Goal: Information Seeking & Learning: Check status

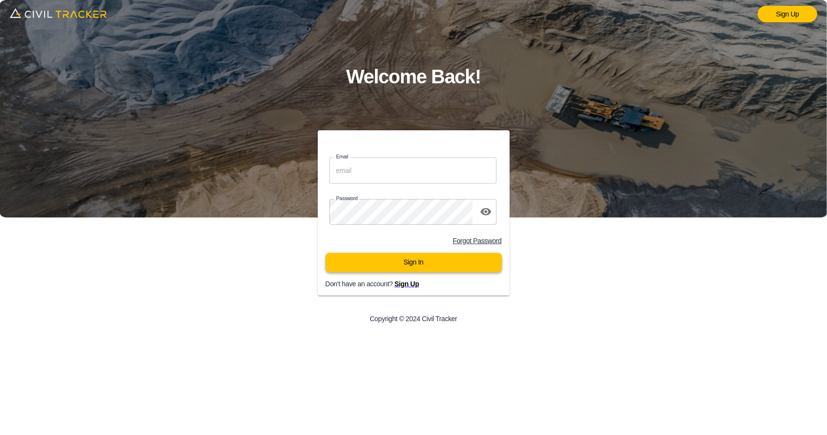
type input "support@civiltracker.xyz"
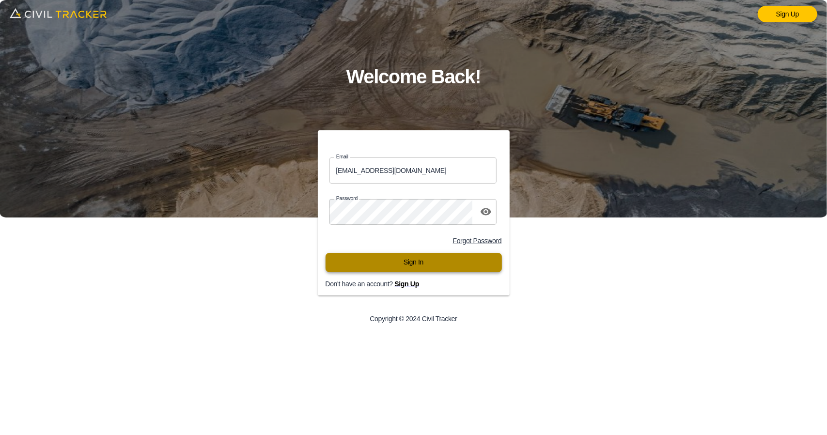
click at [394, 271] on button "Sign In" at bounding box center [414, 262] width 176 height 19
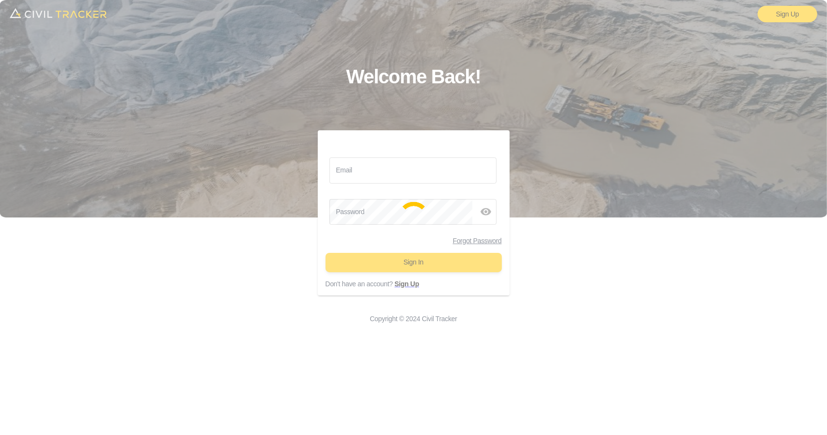
type input "support@civiltracker.xyz"
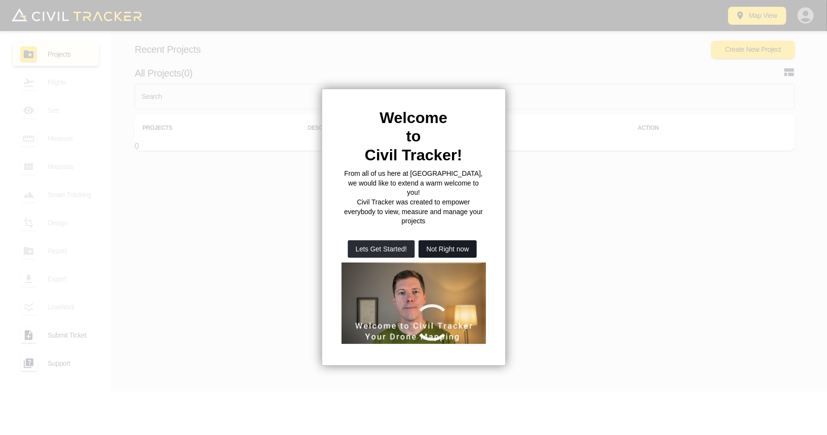
click at [436, 240] on button "Not Right now" at bounding box center [448, 248] width 58 height 17
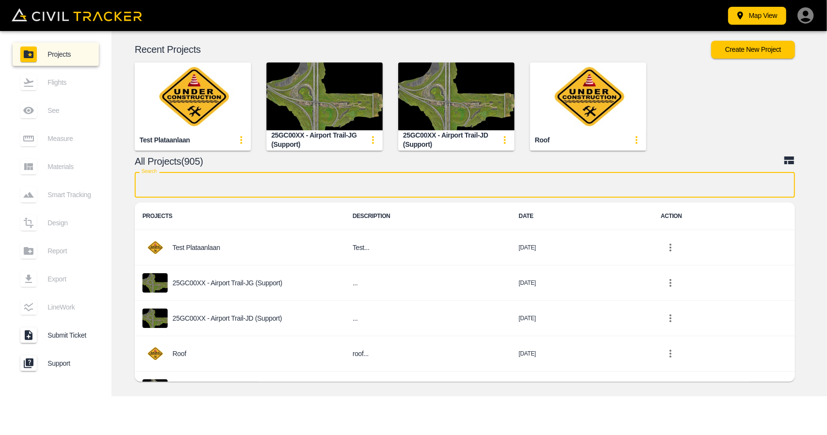
click at [303, 184] on input "text" at bounding box center [465, 185] width 661 height 26
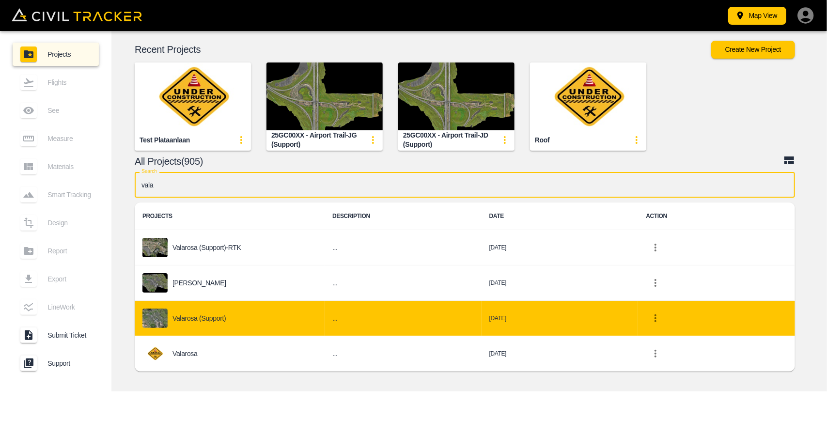
type input "vala"
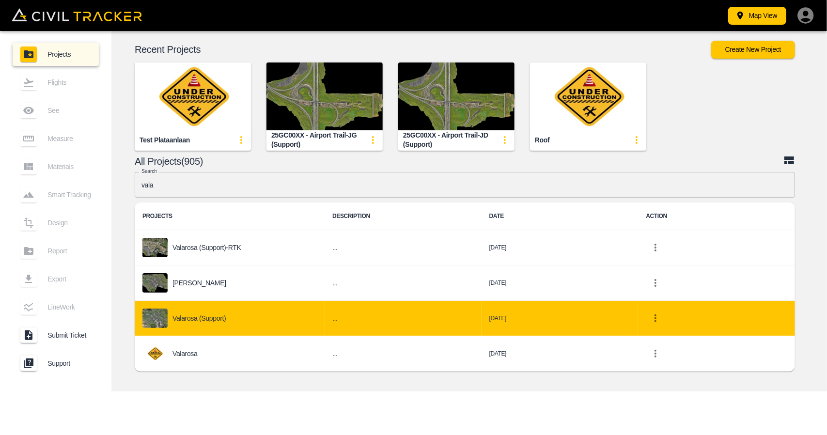
click at [243, 313] on div "Valarosa (Support)" at bounding box center [229, 318] width 174 height 19
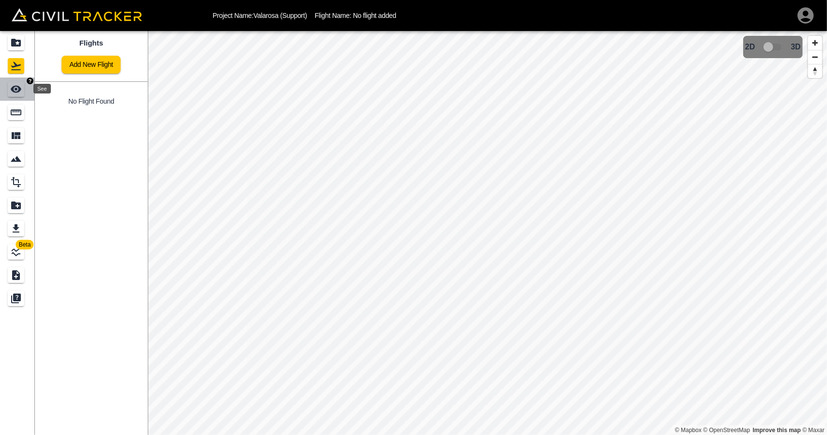
click at [18, 83] on div "See" at bounding box center [16, 89] width 16 height 16
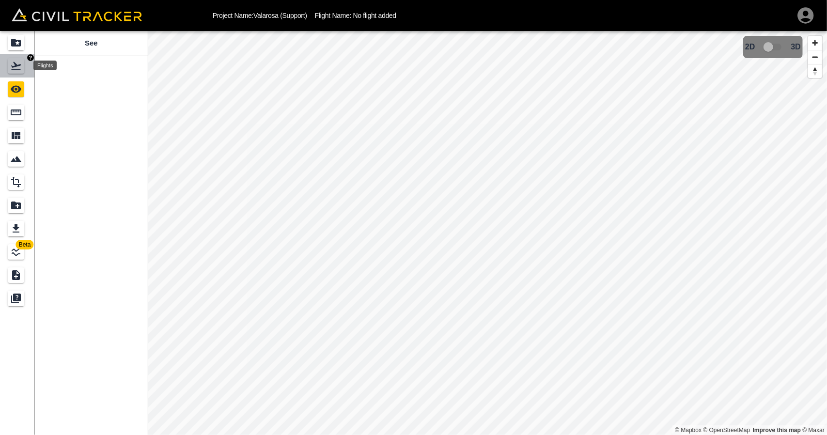
click at [19, 62] on icon "Flights" at bounding box center [16, 66] width 12 height 12
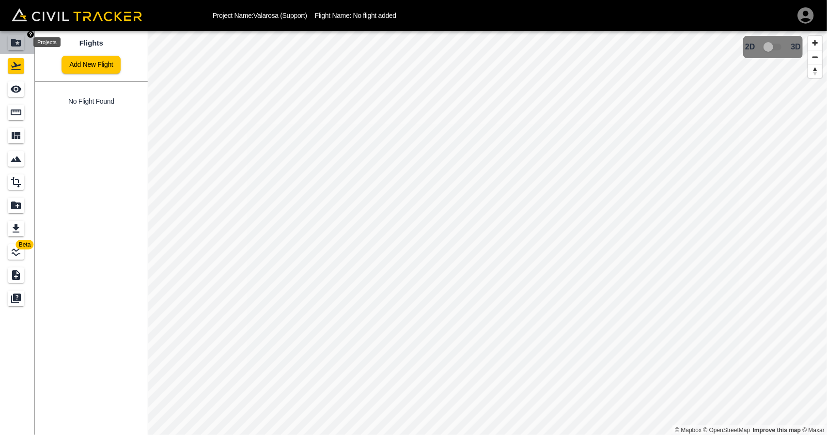
click at [18, 44] on icon "Projects" at bounding box center [16, 43] width 10 height 8
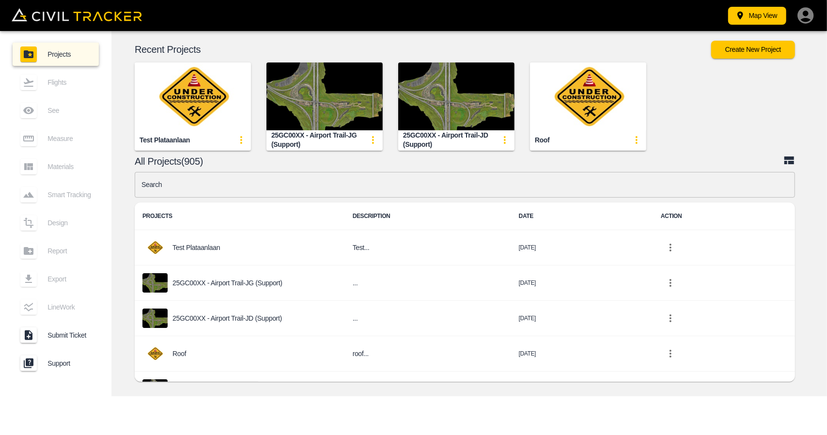
click at [333, 175] on input "text" at bounding box center [465, 185] width 661 height 26
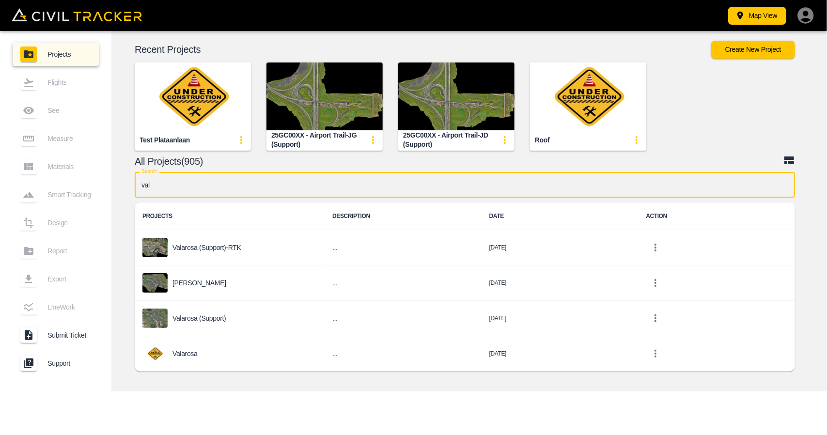
type input "vala"
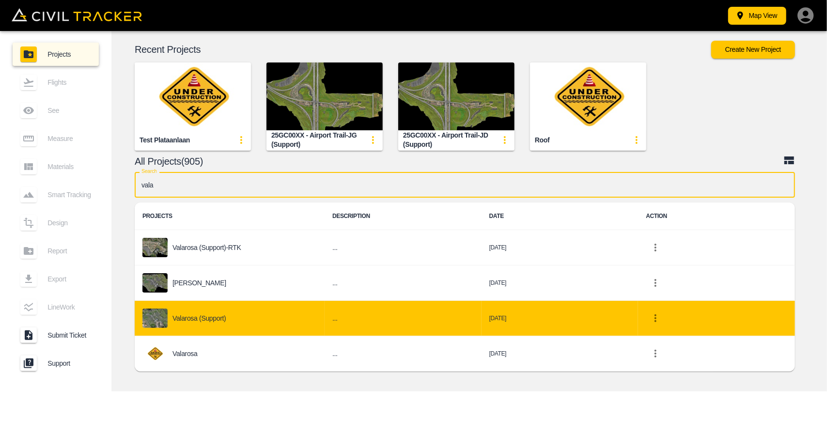
click at [206, 324] on div "Valarosa (Support)" at bounding box center [229, 318] width 174 height 19
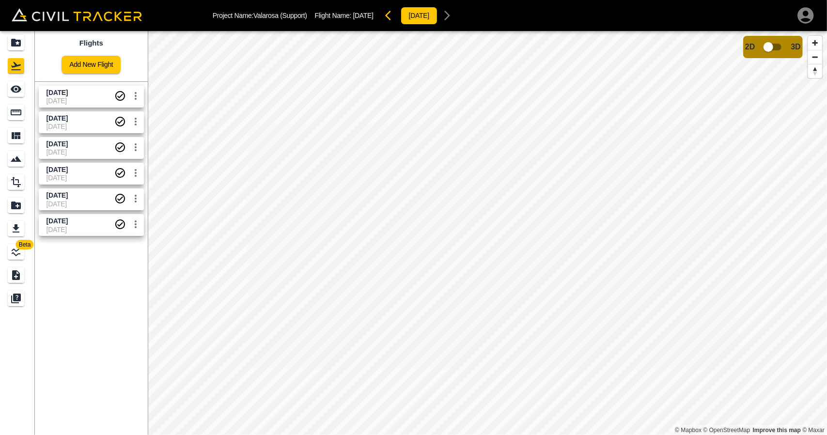
click at [87, 95] on span "[DATE]" at bounding box center [81, 92] width 68 height 9
click at [19, 113] on icon "Measure" at bounding box center [16, 113] width 12 height 12
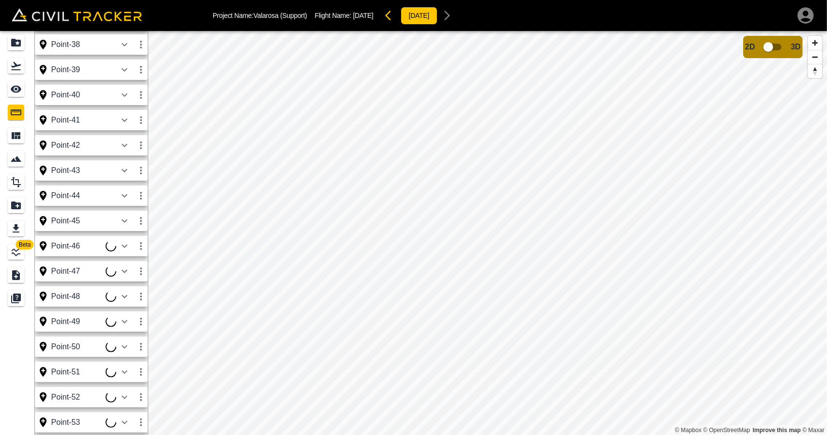
scroll to position [1742, 0]
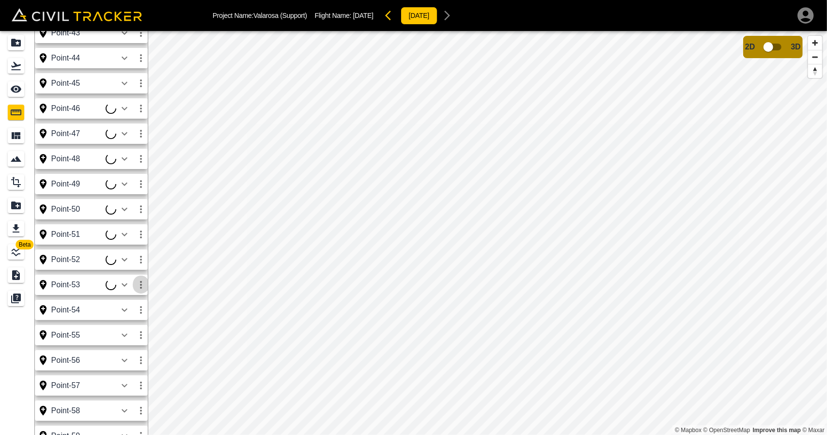
click at [142, 283] on icon "button" at bounding box center [141, 285] width 12 height 12
click at [116, 316] on div at bounding box center [108, 321] width 27 height 19
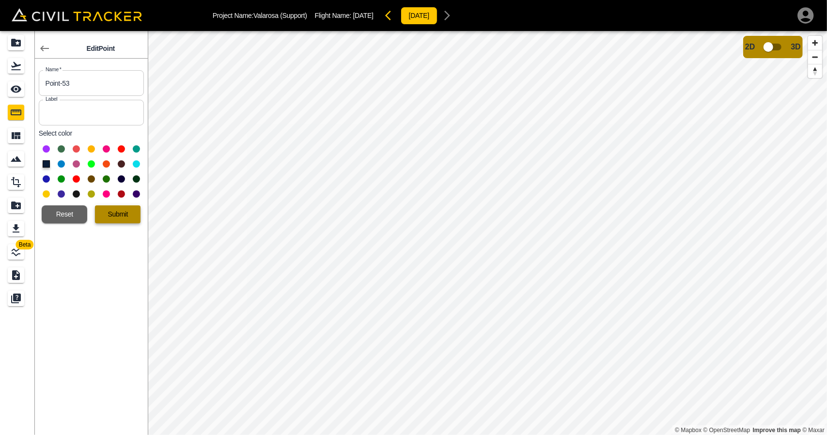
click at [125, 213] on button "Submit" at bounding box center [118, 214] width 46 height 18
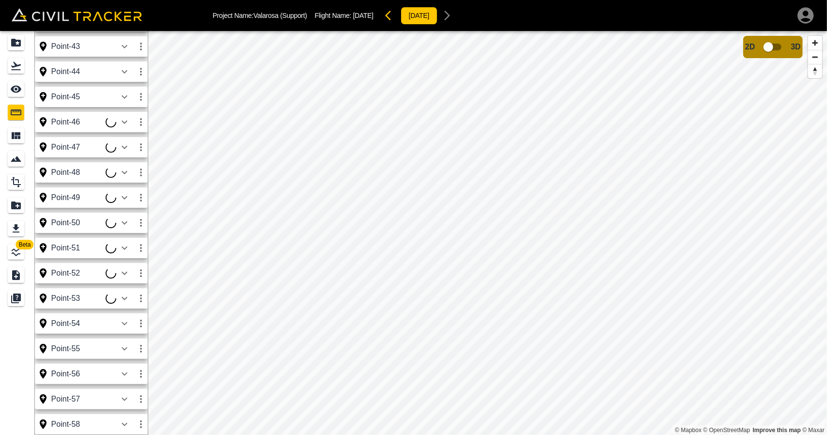
scroll to position [1729, 0]
click at [139, 300] on icon "button" at bounding box center [141, 298] width 12 height 12
click at [127, 333] on h6 "Edit" at bounding box center [131, 335] width 19 height 6
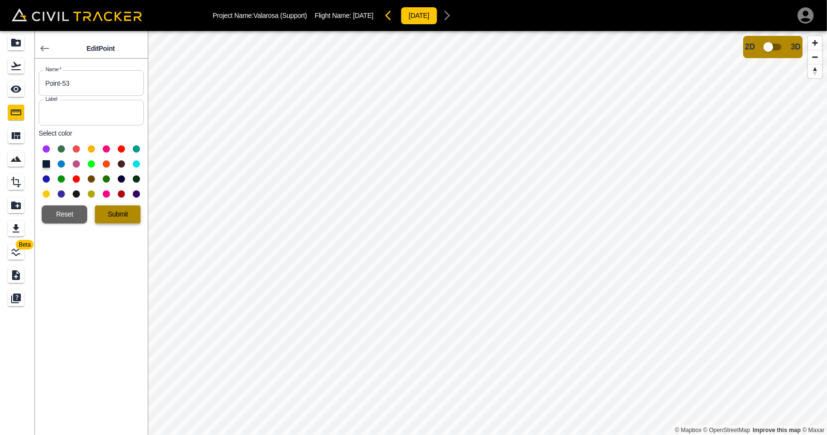
click at [109, 216] on button "Submit" at bounding box center [118, 214] width 46 height 18
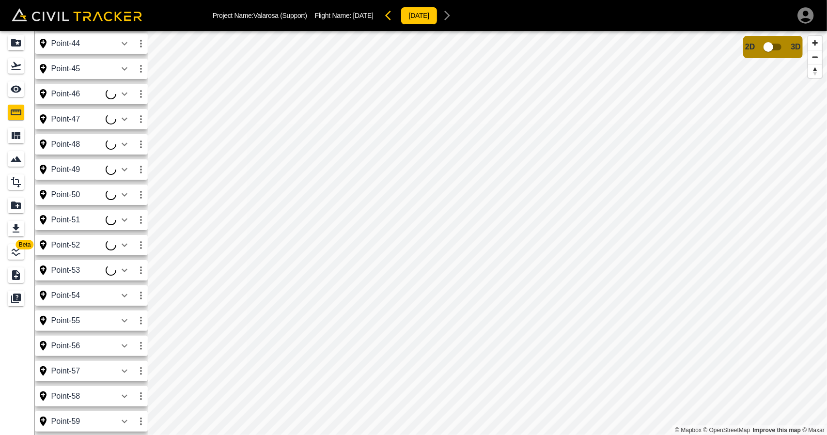
scroll to position [1757, 0]
click at [143, 245] on icon "button" at bounding box center [141, 245] width 12 height 12
click at [118, 284] on div at bounding box center [108, 281] width 27 height 19
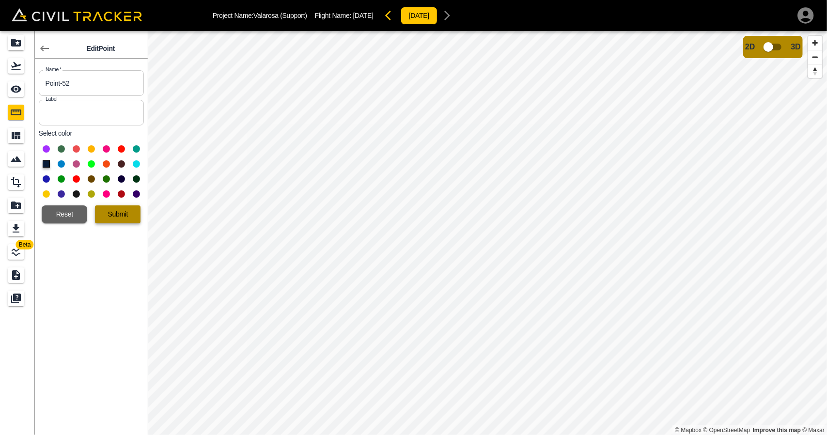
click at [116, 213] on button "Submit" at bounding box center [118, 214] width 46 height 18
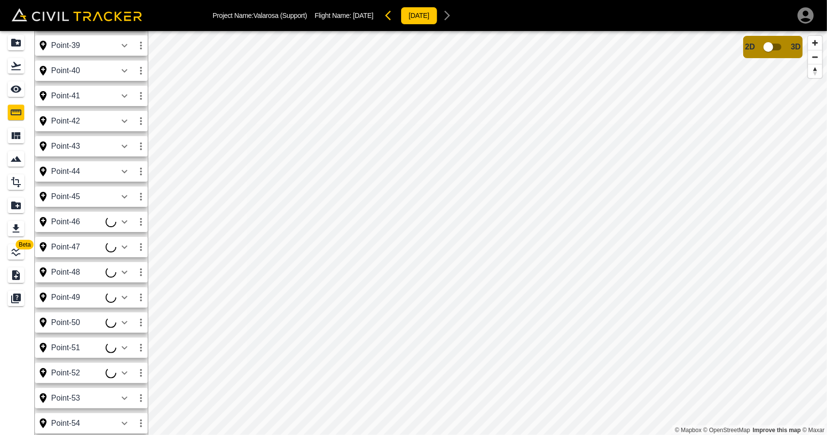
scroll to position [1630, 0]
click at [139, 268] on icon "button" at bounding box center [141, 271] width 12 height 12
click at [124, 306] on h6 "Edit" at bounding box center [131, 308] width 19 height 6
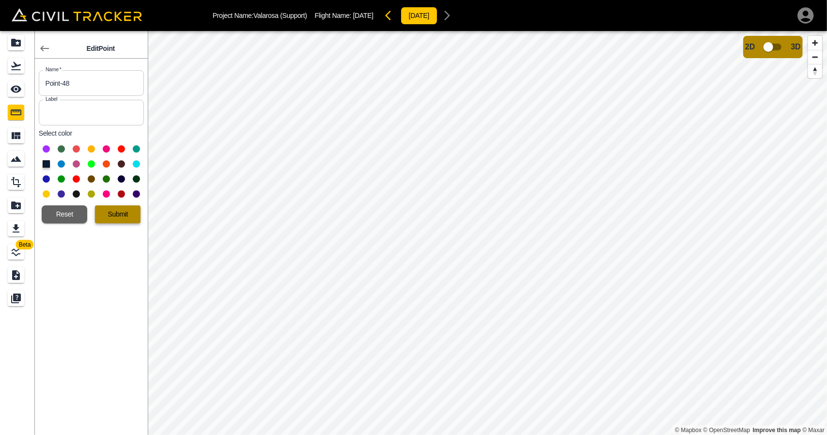
click at [126, 215] on button "Submit" at bounding box center [118, 214] width 46 height 18
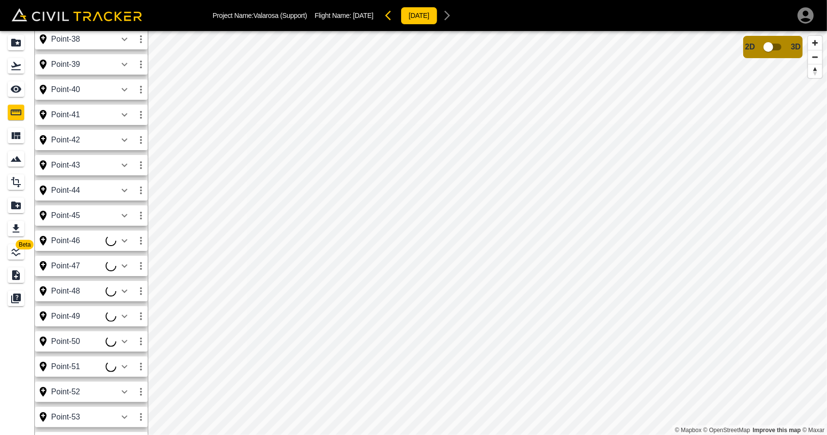
scroll to position [1610, 0]
click at [144, 262] on icon "button" at bounding box center [141, 266] width 12 height 12
click at [126, 300] on h6 "Edit" at bounding box center [131, 303] width 19 height 6
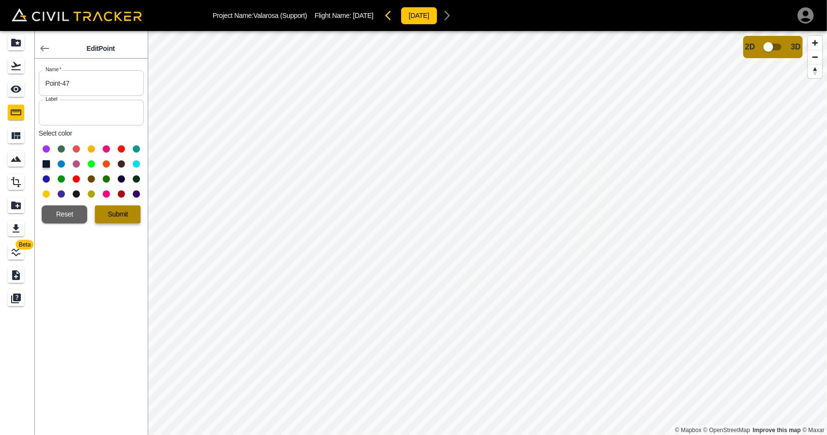
click at [118, 217] on button "Submit" at bounding box center [118, 214] width 46 height 18
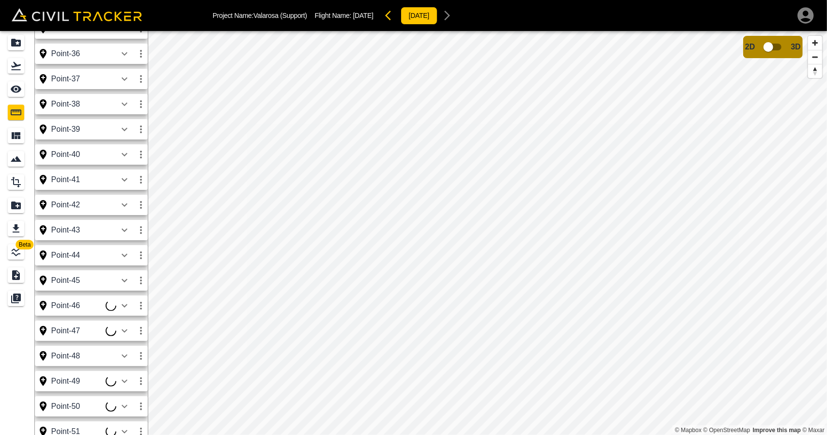
scroll to position [1654, 0]
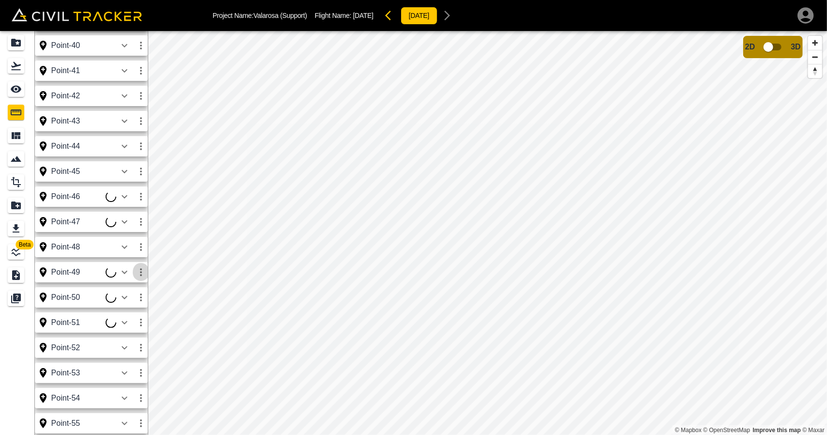
click at [141, 274] on icon "button" at bounding box center [141, 273] width 12 height 12
click at [131, 307] on h6 "Edit" at bounding box center [131, 309] width 19 height 6
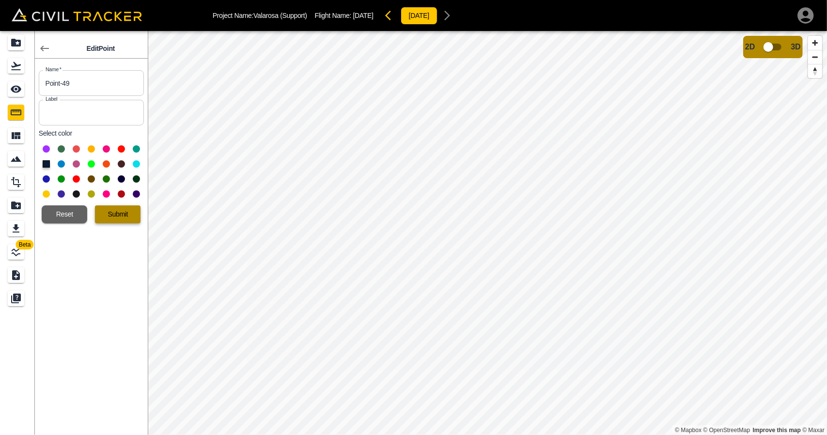
click at [127, 212] on button "Submit" at bounding box center [118, 214] width 46 height 18
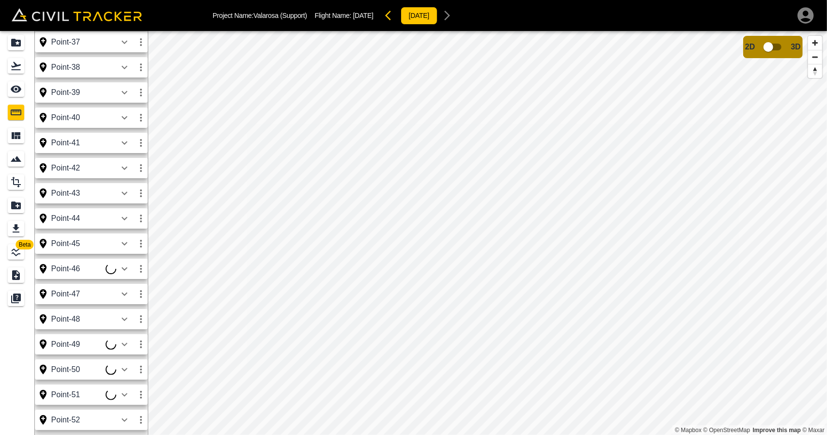
scroll to position [1630, 0]
click at [142, 225] on icon "button" at bounding box center [141, 220] width 12 height 12
click at [127, 254] on h6 "Edit" at bounding box center [131, 257] width 19 height 6
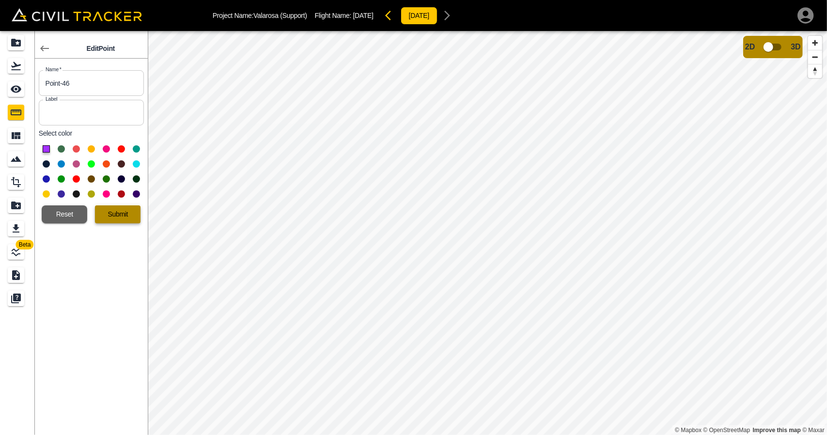
click at [121, 209] on button "Submit" at bounding box center [118, 214] width 46 height 18
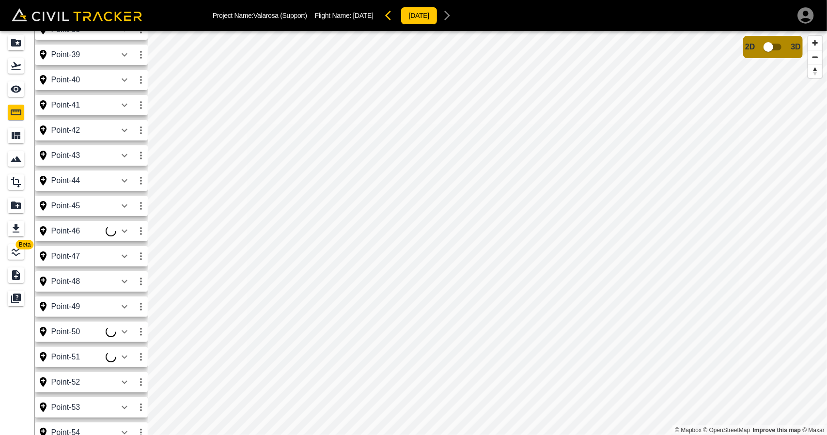
scroll to position [1622, 0]
click at [139, 230] on icon "button" at bounding box center [141, 229] width 12 height 12
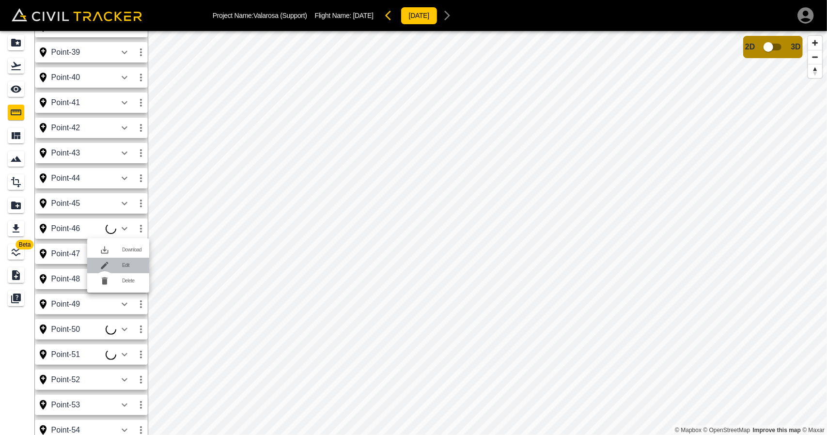
click at [126, 263] on h6 "Edit" at bounding box center [131, 266] width 19 height 6
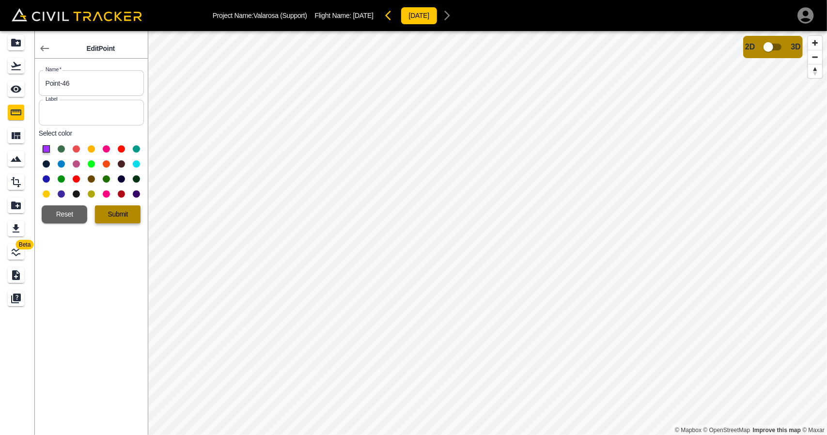
click at [126, 215] on button "Submit" at bounding box center [118, 214] width 46 height 18
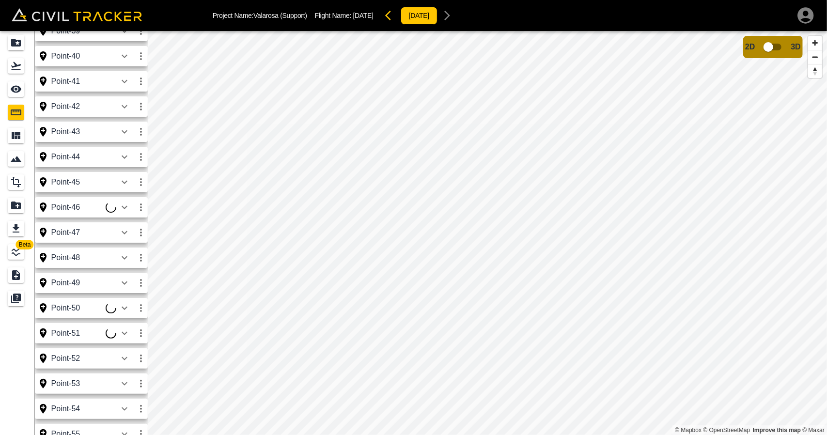
scroll to position [1662, 0]
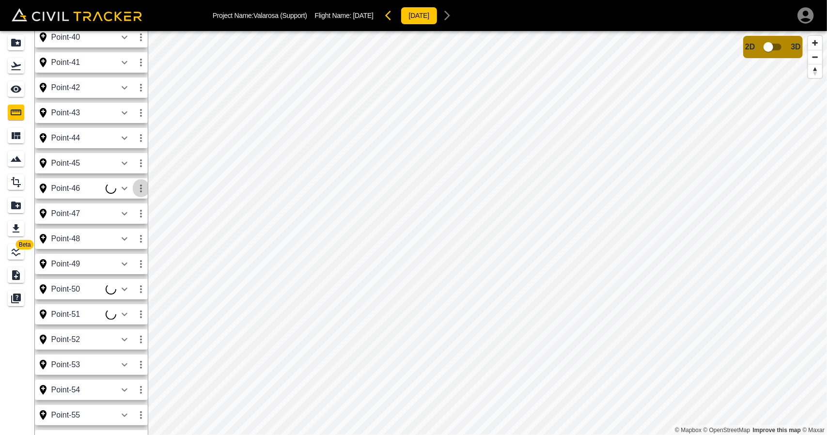
click at [144, 190] on icon "button" at bounding box center [141, 189] width 12 height 12
click at [125, 221] on li "Edit" at bounding box center [118, 226] width 62 height 16
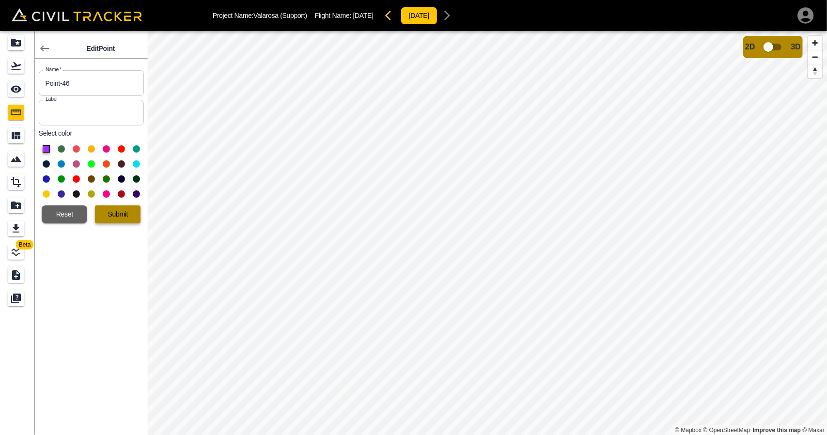
click at [131, 216] on button "Submit" at bounding box center [118, 214] width 46 height 18
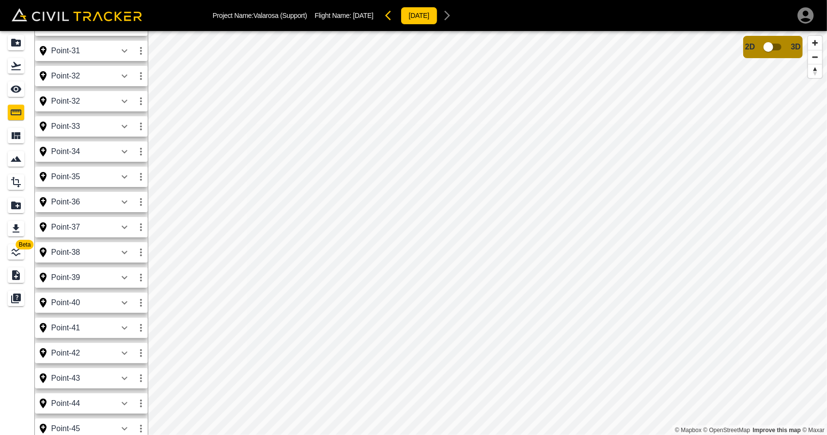
scroll to position [1621, 0]
click at [142, 329] on icon "button" at bounding box center [141, 330] width 12 height 12
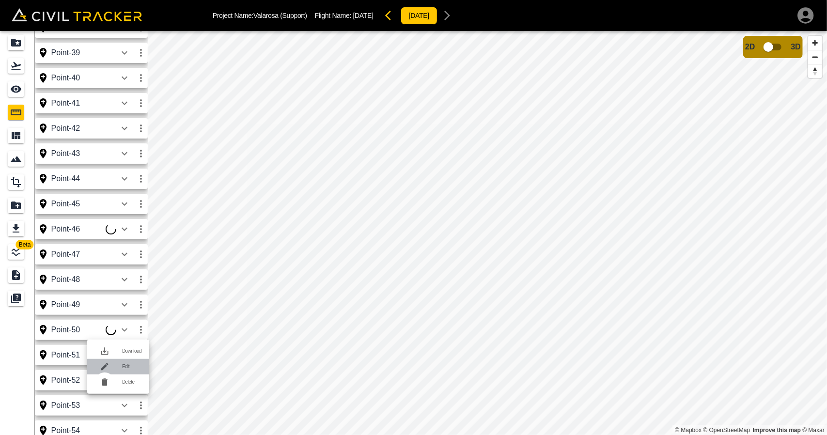
click at [125, 365] on h6 "Edit" at bounding box center [131, 367] width 19 height 6
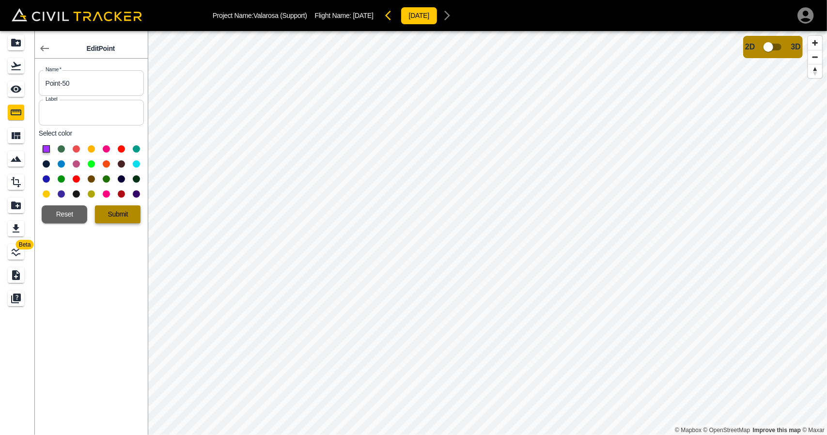
click at [126, 221] on button "Submit" at bounding box center [118, 214] width 46 height 18
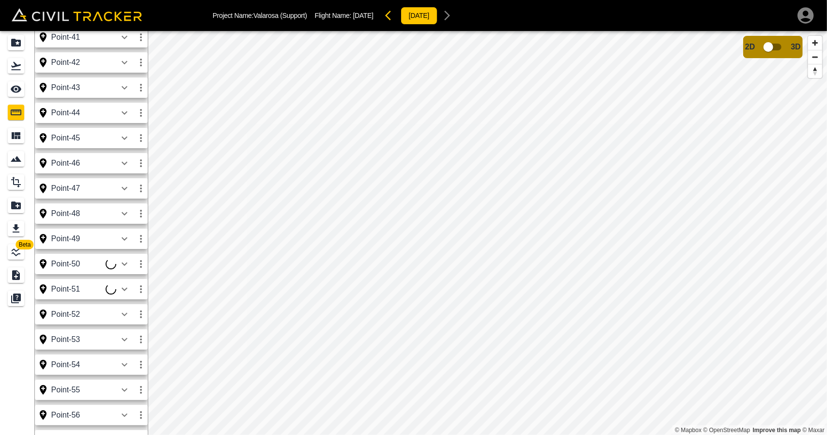
scroll to position [1687, 0]
click at [143, 268] on icon "button" at bounding box center [141, 265] width 12 height 12
click at [114, 304] on div at bounding box center [108, 301] width 27 height 19
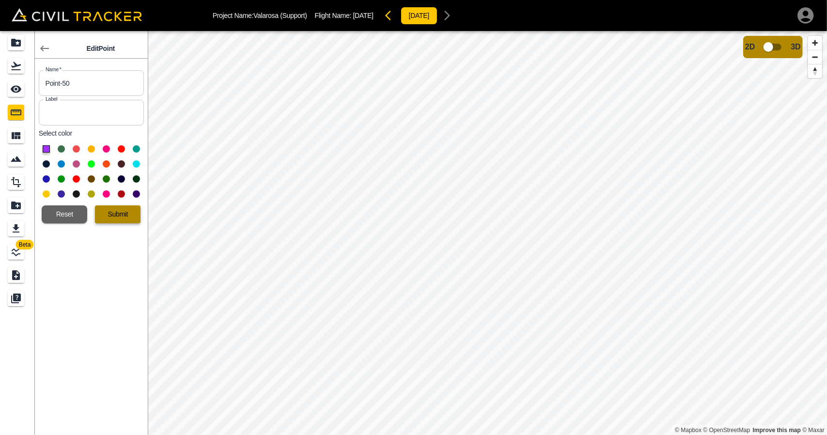
click at [124, 214] on button "Submit" at bounding box center [118, 214] width 46 height 18
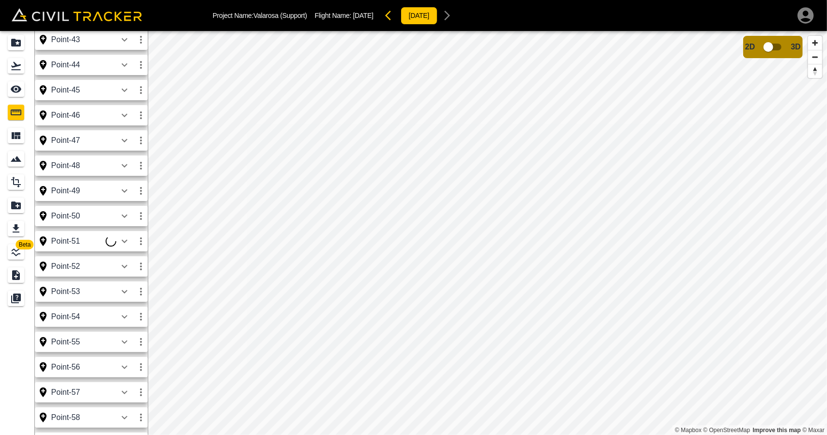
scroll to position [1739, 0]
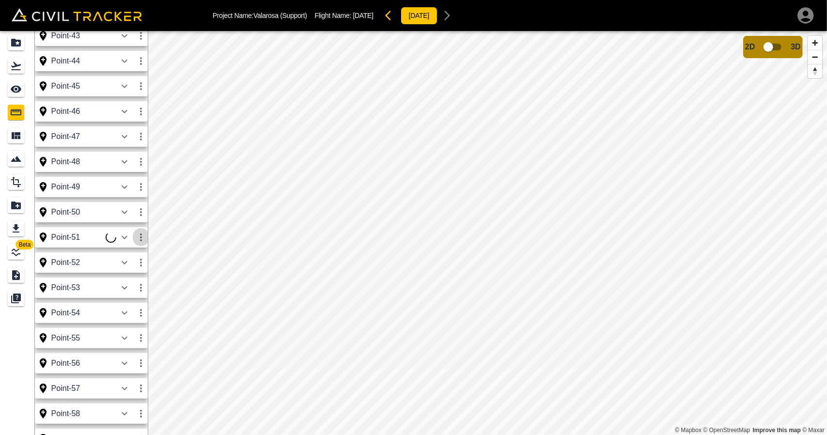
drag, startPoint x: 124, startPoint y: 214, endPoint x: 142, endPoint y: 236, distance: 28.6
click at [142, 236] on icon "button" at bounding box center [141, 238] width 12 height 12
click at [142, 236] on div at bounding box center [413, 217] width 827 height 435
click at [142, 236] on icon "button" at bounding box center [141, 238] width 12 height 12
click at [122, 273] on div at bounding box center [108, 274] width 27 height 19
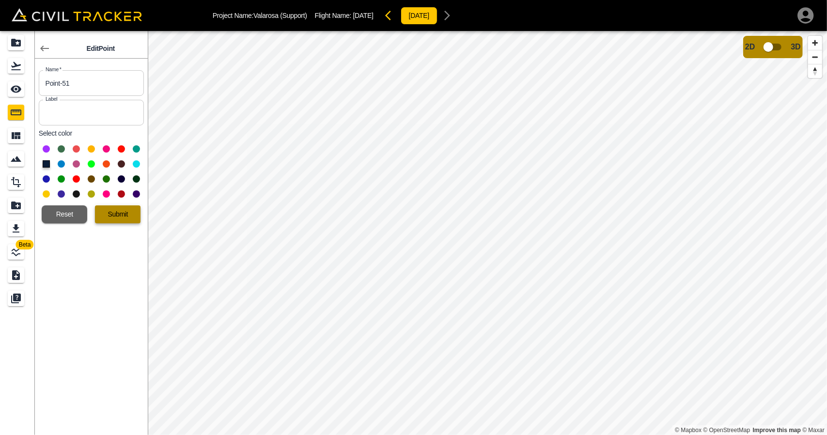
click at [134, 207] on button "Submit" at bounding box center [118, 214] width 46 height 18
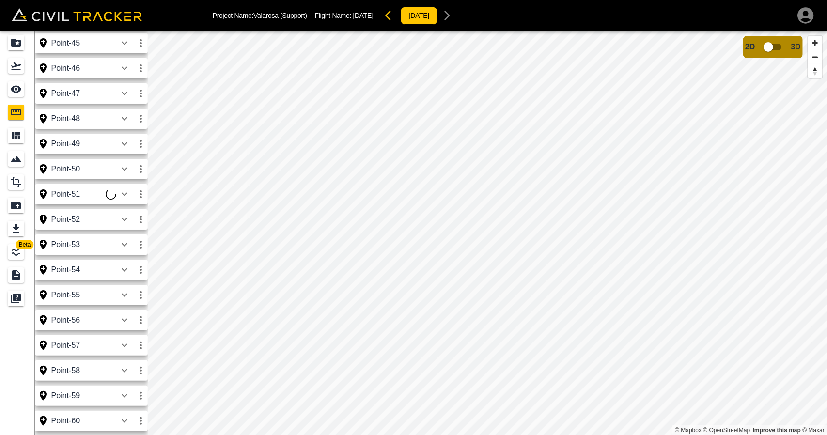
scroll to position [31, 0]
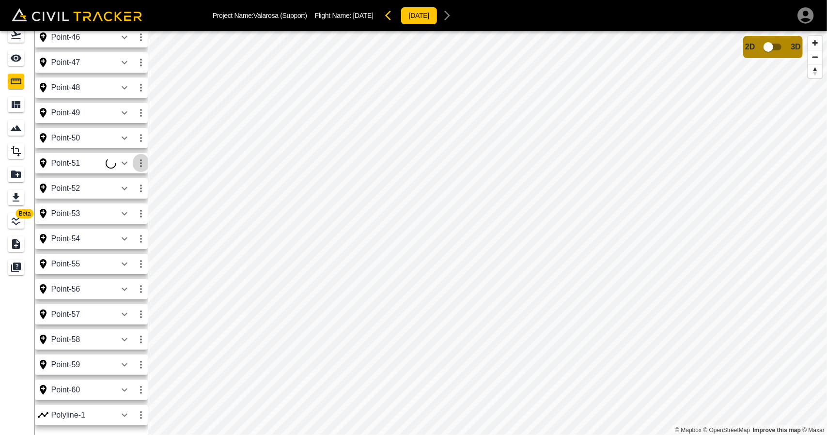
click at [139, 158] on icon "button" at bounding box center [141, 164] width 12 height 12
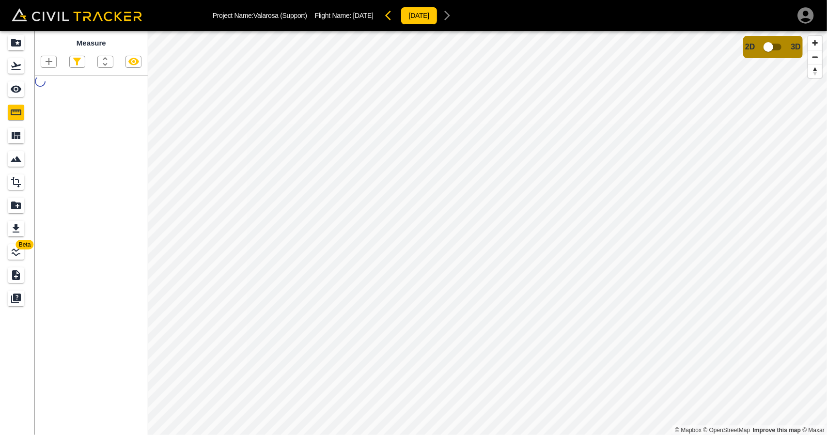
click at [125, 193] on div "Measure" at bounding box center [91, 233] width 113 height 404
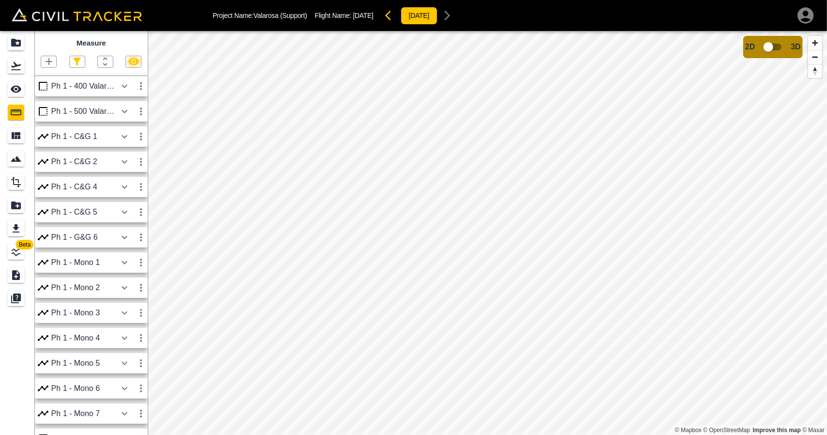
click at [130, 57] on icon "button" at bounding box center [134, 62] width 12 height 12
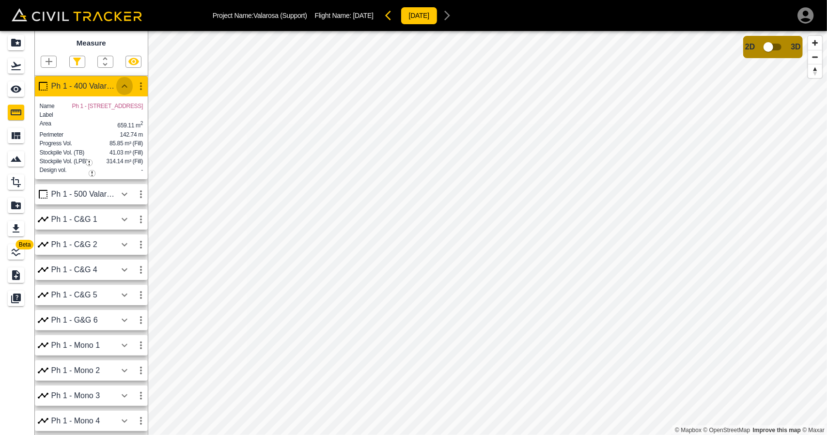
click at [121, 87] on icon "button" at bounding box center [125, 86] width 12 height 12
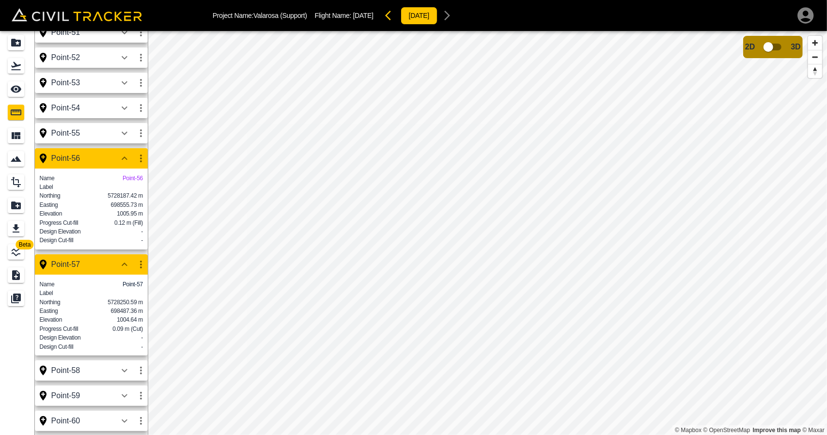
scroll to position [2, 0]
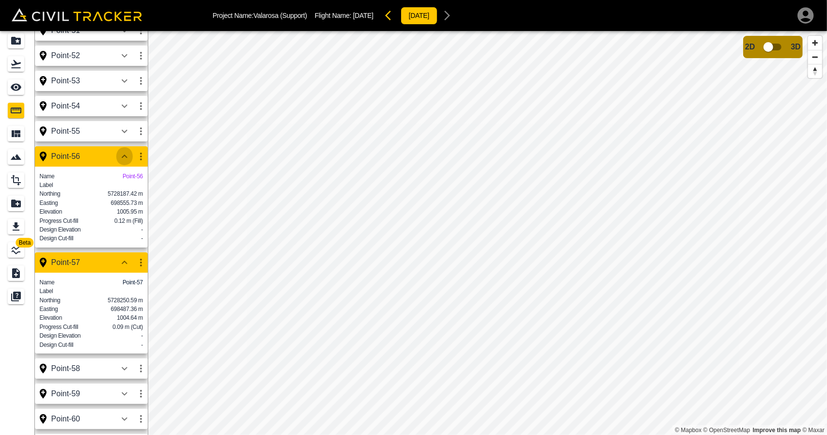
click at [124, 151] on icon "button" at bounding box center [125, 157] width 12 height 12
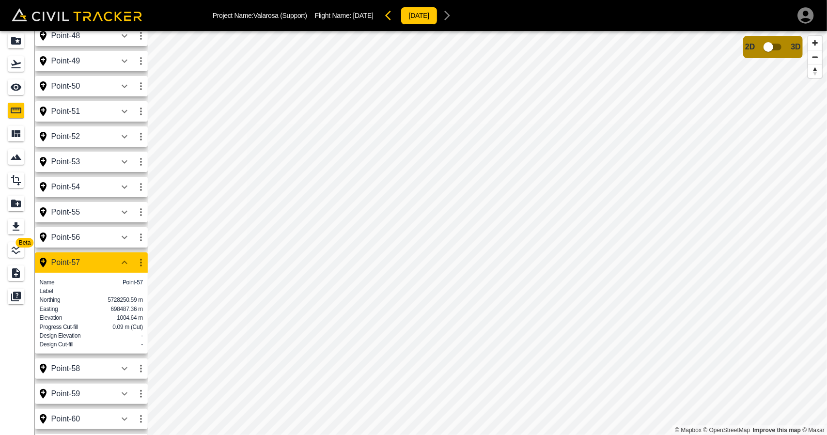
scroll to position [1876, 0]
click at [117, 253] on div at bounding box center [132, 262] width 33 height 19
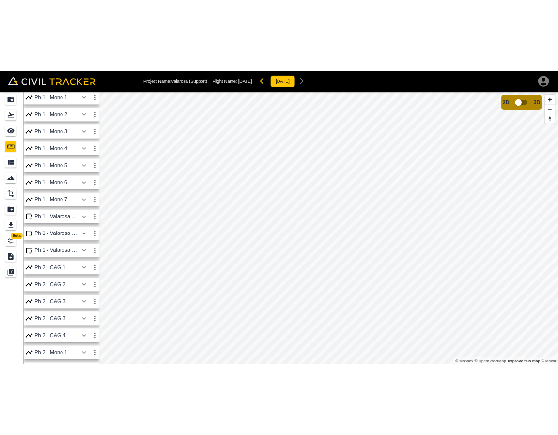
scroll to position [0, 0]
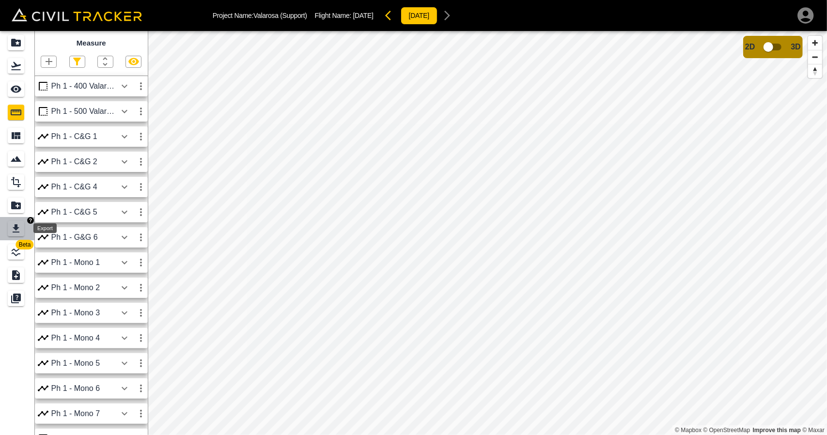
click at [12, 234] on icon "Export" at bounding box center [16, 229] width 12 height 12
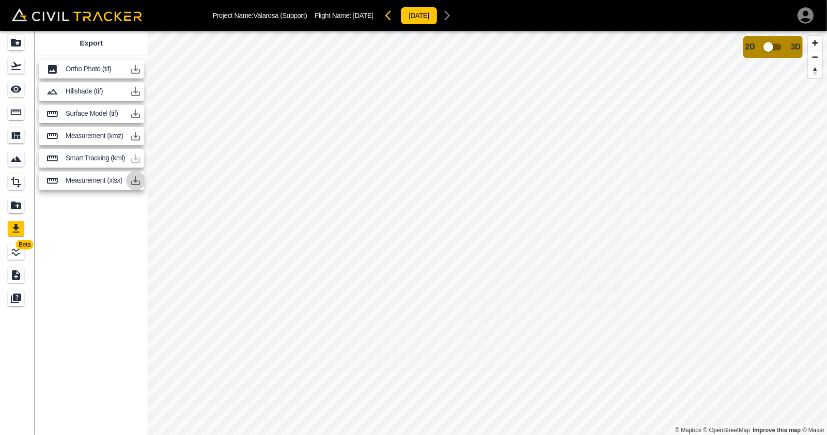
click at [134, 184] on icon "button" at bounding box center [135, 180] width 9 height 9
click at [135, 180] on icon "button" at bounding box center [135, 180] width 9 height 9
click at [19, 114] on icon "Measure" at bounding box center [16, 113] width 12 height 12
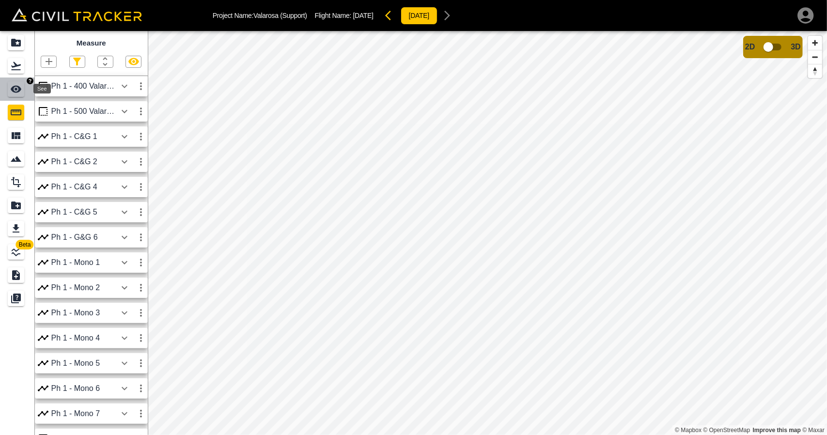
click at [14, 89] on icon "See" at bounding box center [16, 89] width 11 height 7
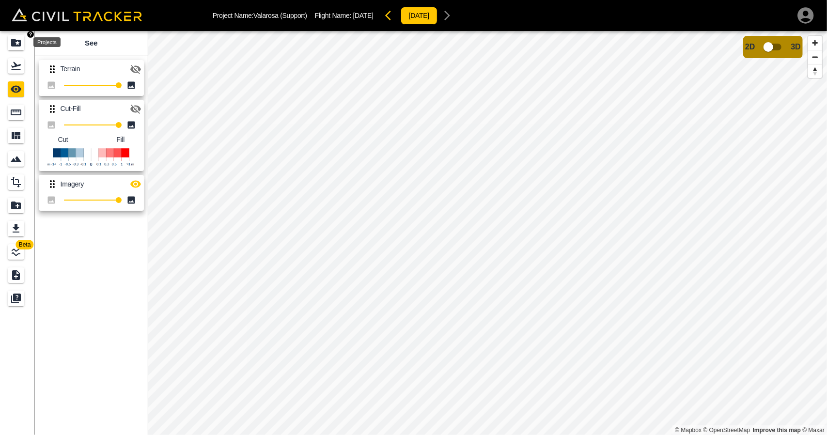
click at [14, 46] on icon "Projects" at bounding box center [16, 43] width 10 height 8
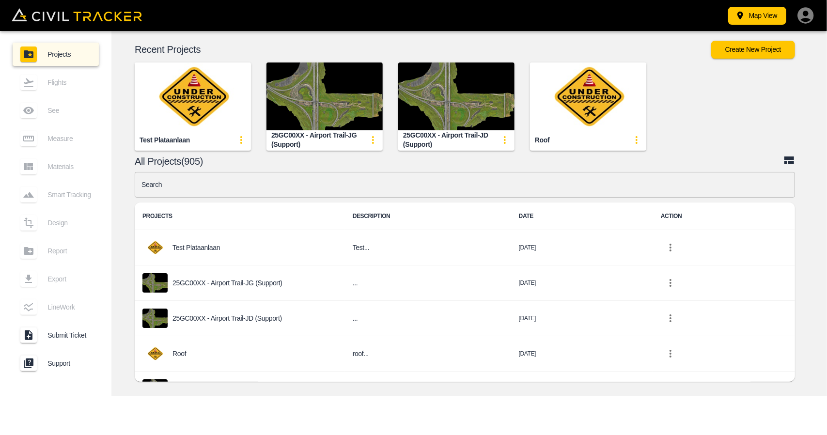
click at [416, 189] on input "text" at bounding box center [465, 185] width 661 height 26
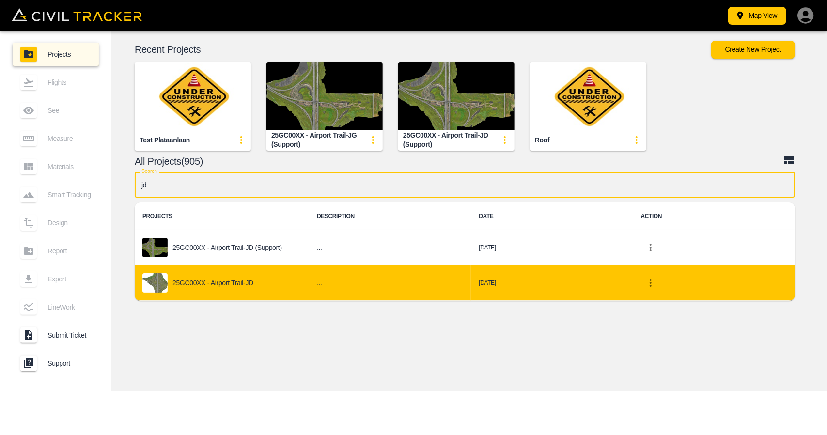
type input "jd"
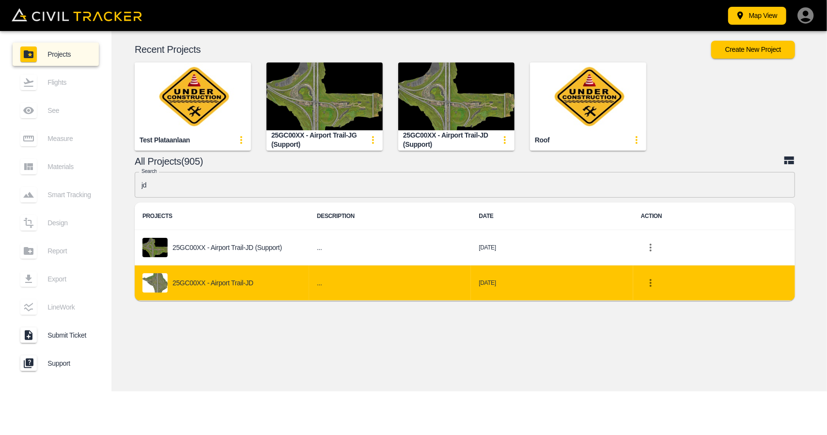
click at [313, 276] on td "..." at bounding box center [390, 283] width 162 height 35
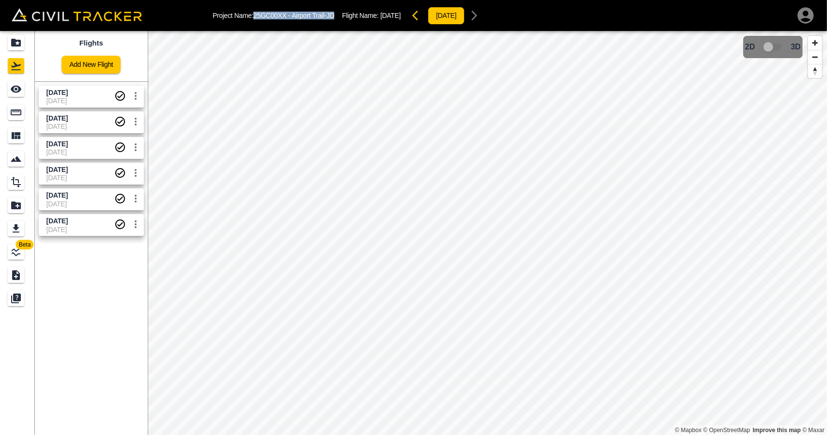
drag, startPoint x: 256, startPoint y: 13, endPoint x: 343, endPoint y: 8, distance: 86.9
click at [339, 14] on div "Project Name: 25GC00XX - Airport Trail-JD Flight Name: [DATE] [DATE]" at bounding box center [349, 15] width 272 height 19
copy p "25GC00XX - Airport Trail-JD"
click at [74, 175] on span "[DATE]" at bounding box center [81, 178] width 68 height 8
click at [22, 87] on div "See" at bounding box center [16, 89] width 16 height 16
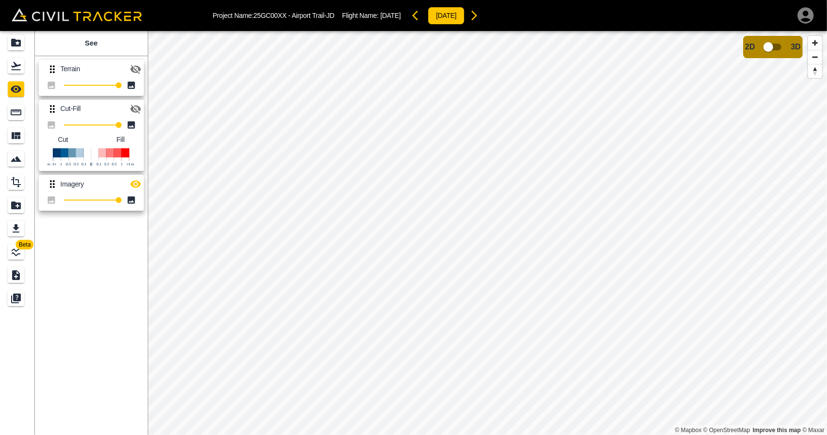
click at [132, 66] on icon "button" at bounding box center [135, 69] width 11 height 9
click at [138, 177] on button "button" at bounding box center [135, 183] width 19 height 19
click at [16, 49] on div "Projects" at bounding box center [16, 43] width 16 height 16
